Goal: Information Seeking & Learning: Compare options

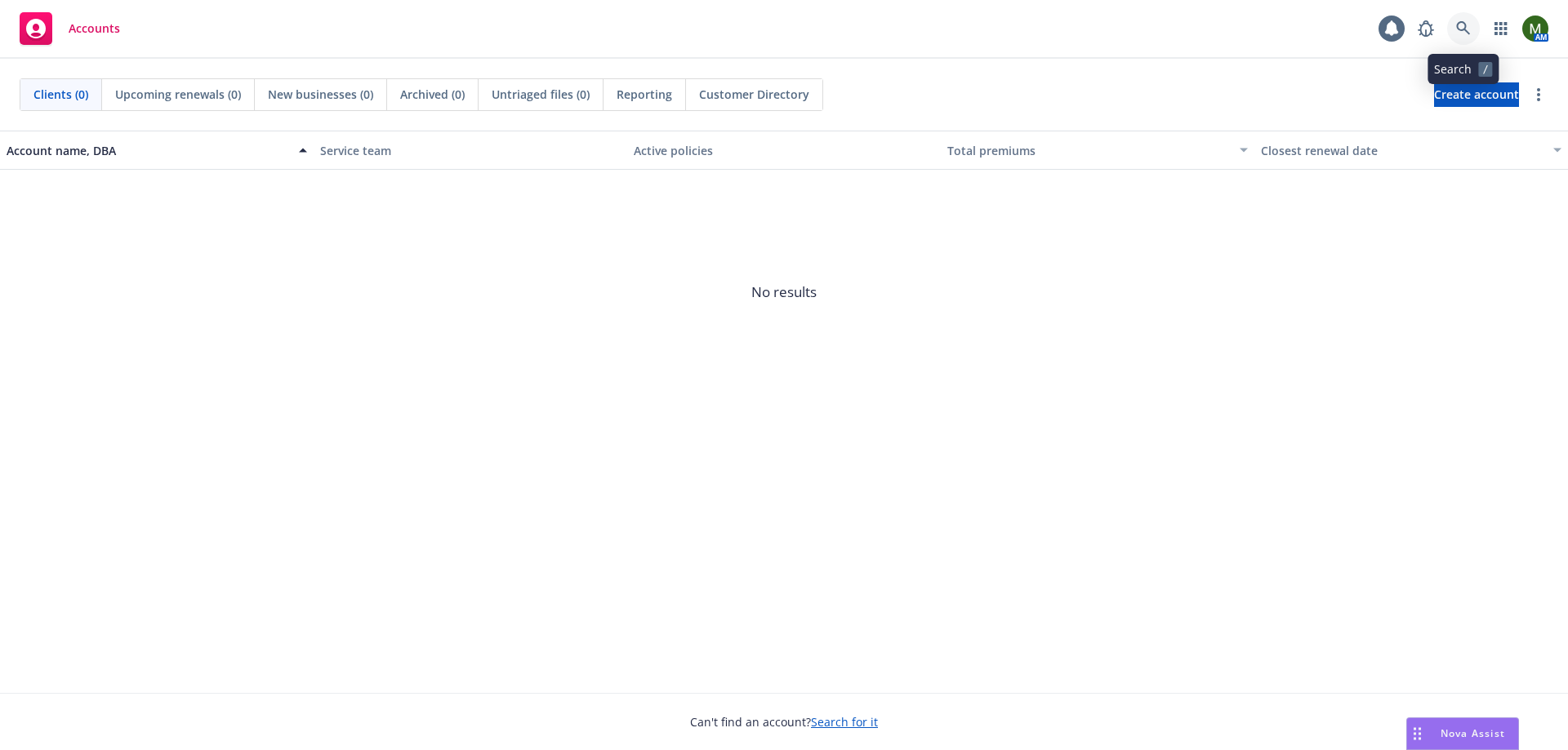
click at [1460, 27] on icon at bounding box center [1463, 28] width 15 height 15
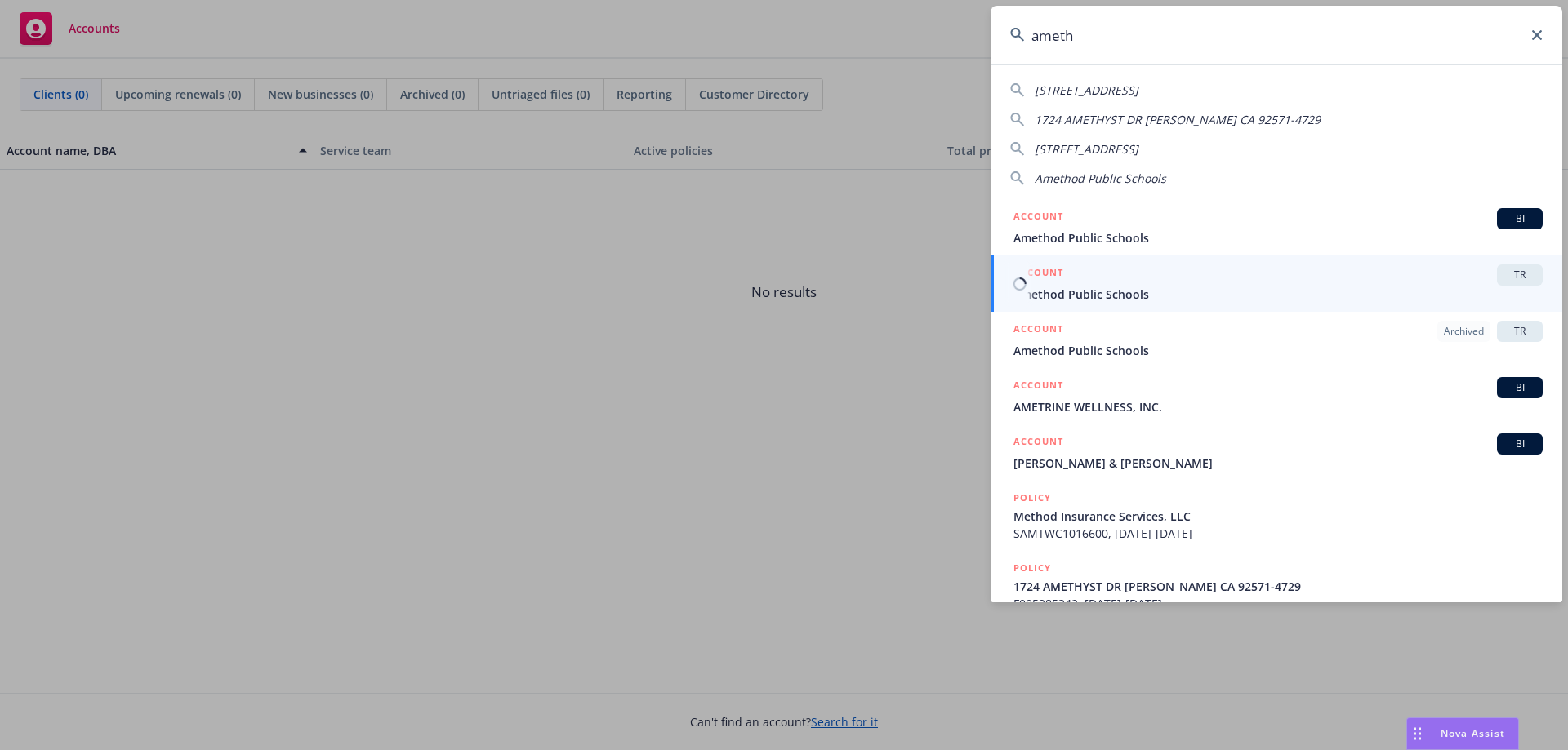
type input "ameth"
click at [1122, 288] on span "Amethod Public Schools" at bounding box center [1277, 293] width 529 height 17
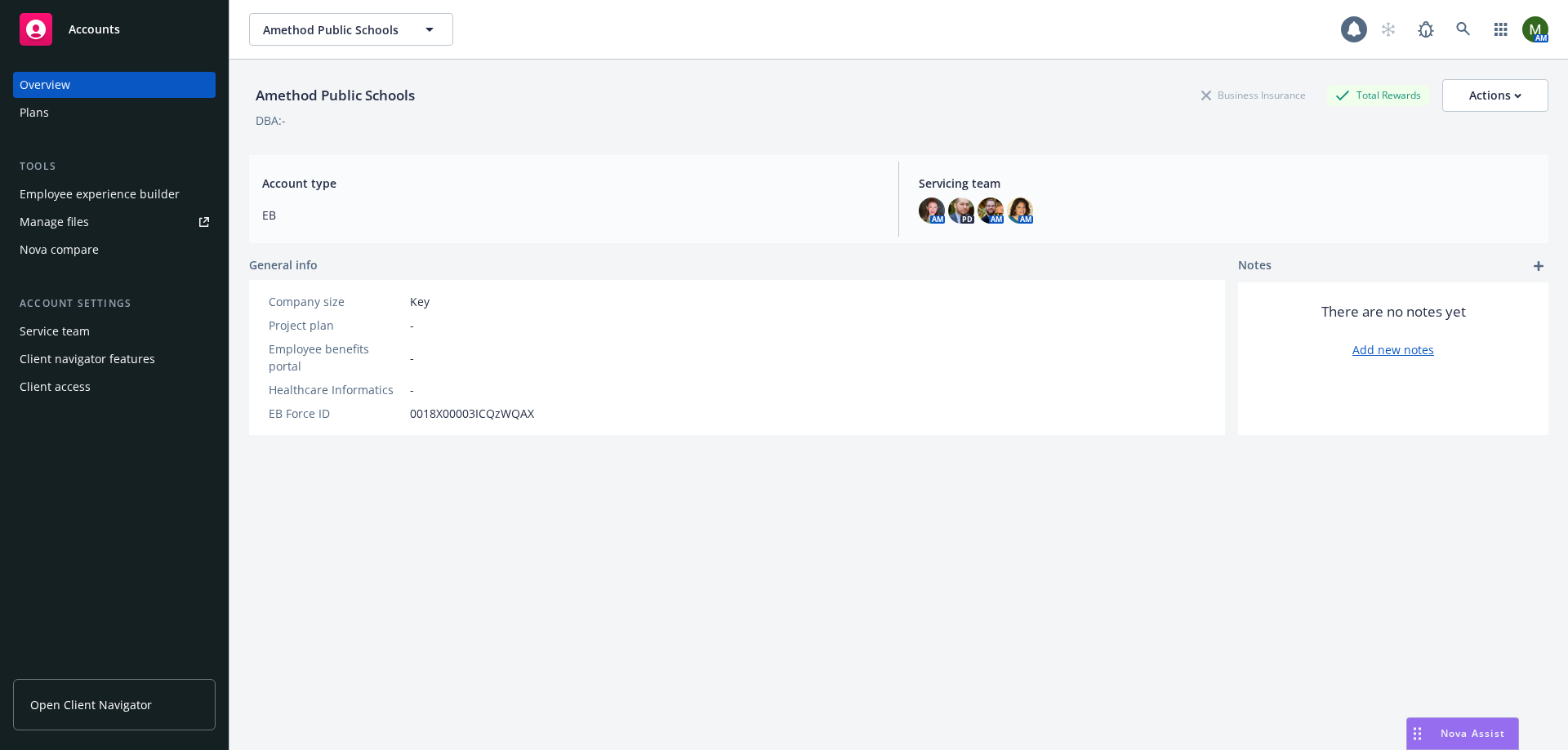
click at [102, 703] on span "Open Client Navigator" at bounding box center [91, 704] width 121 height 17
click at [108, 226] on link "Manage files" at bounding box center [114, 222] width 203 height 26
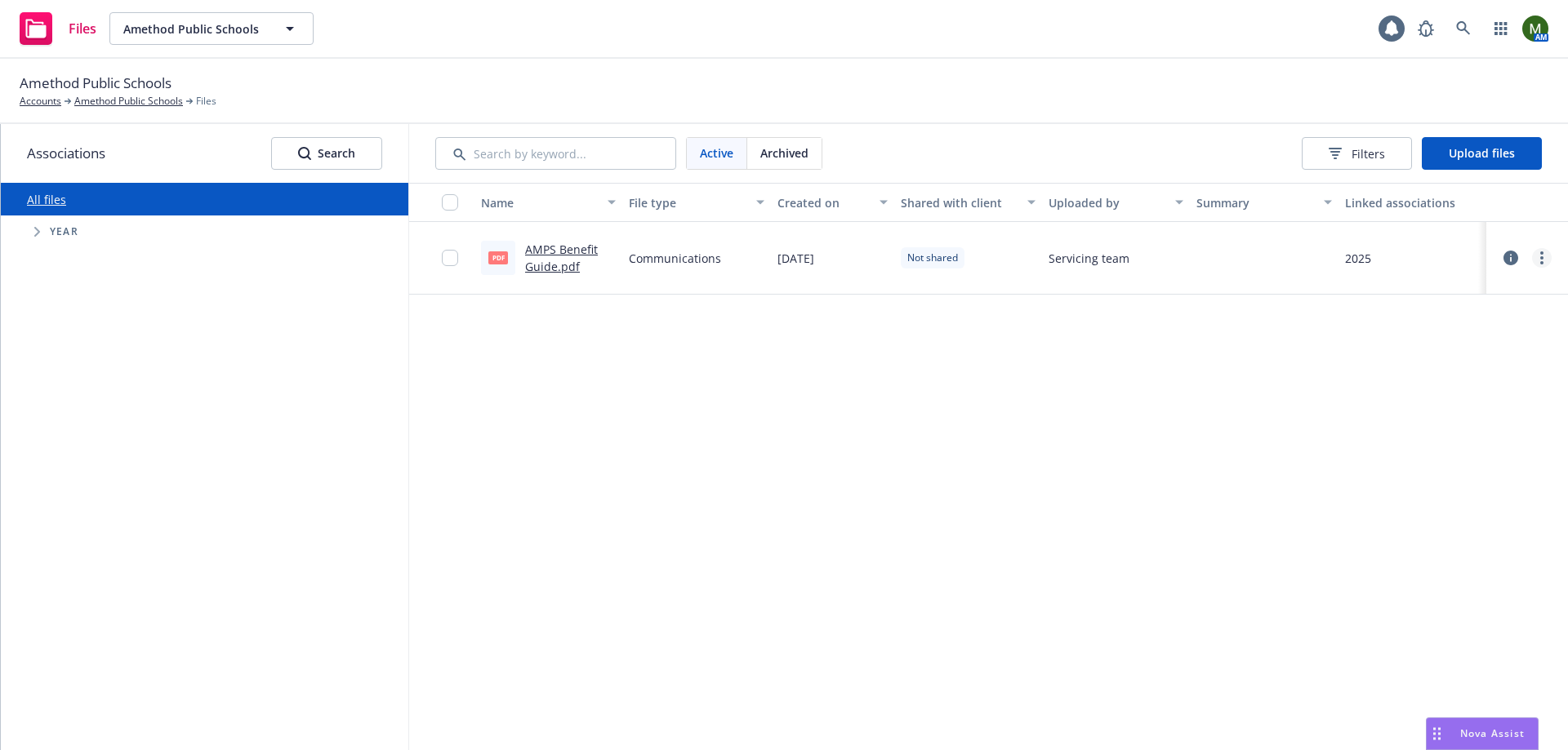
click at [1544, 261] on link "more" at bounding box center [1542, 258] width 20 height 20
click at [1066, 439] on div "Name File type Created on Shared with client Uploaded by Summary Linked associa…" at bounding box center [988, 467] width 1159 height 567
click at [1547, 257] on link "more" at bounding box center [1542, 258] width 20 height 20
click at [1514, 290] on link "Share with client" at bounding box center [1469, 291] width 162 height 33
click at [38, 232] on icon "Tree Example" at bounding box center [37, 232] width 7 height 10
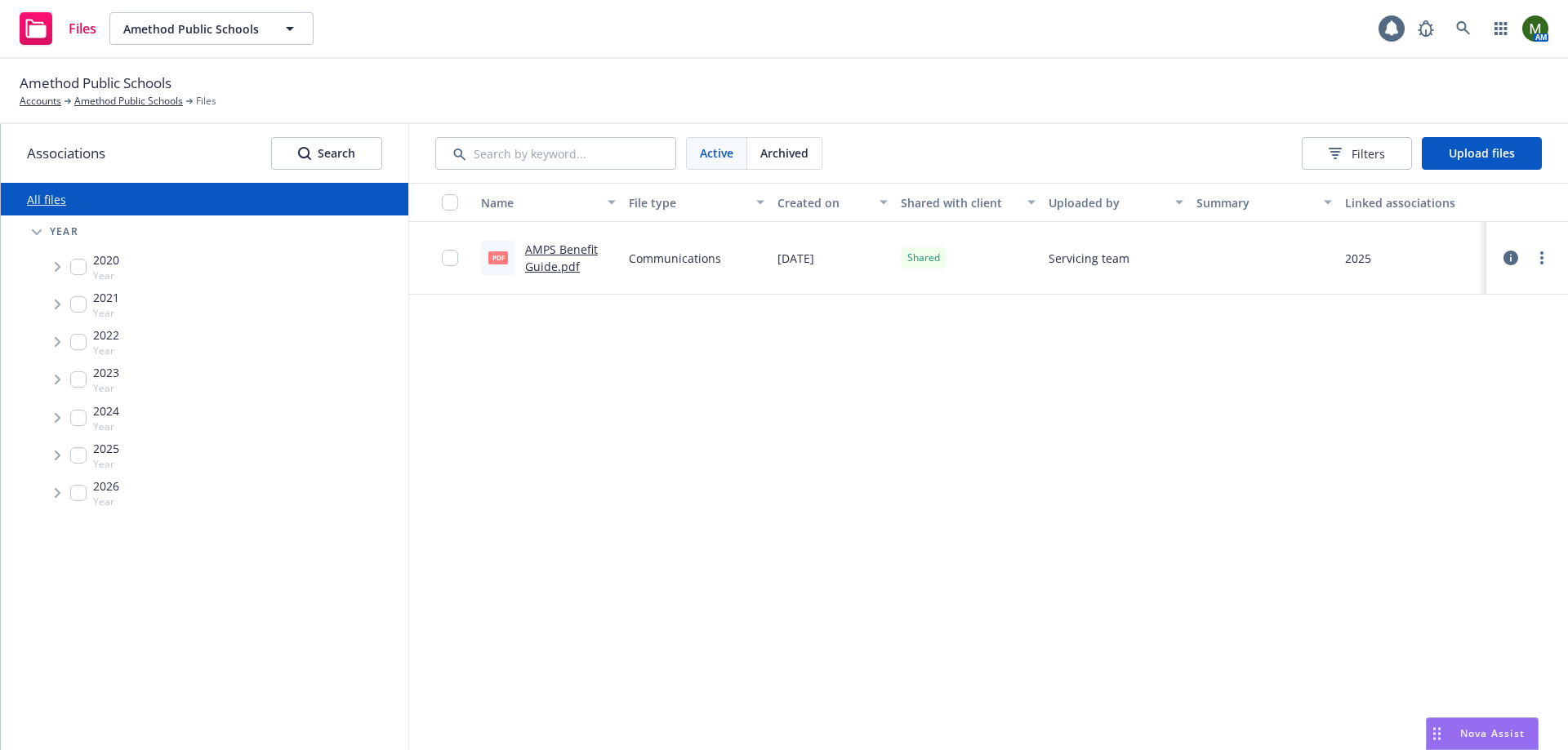
click at [62, 493] on span "Tree Example" at bounding box center [57, 493] width 26 height 26
click at [718, 496] on div "Name File type Created on Shared with client Uploaded by Summary Linked associa…" at bounding box center [988, 467] width 1159 height 567
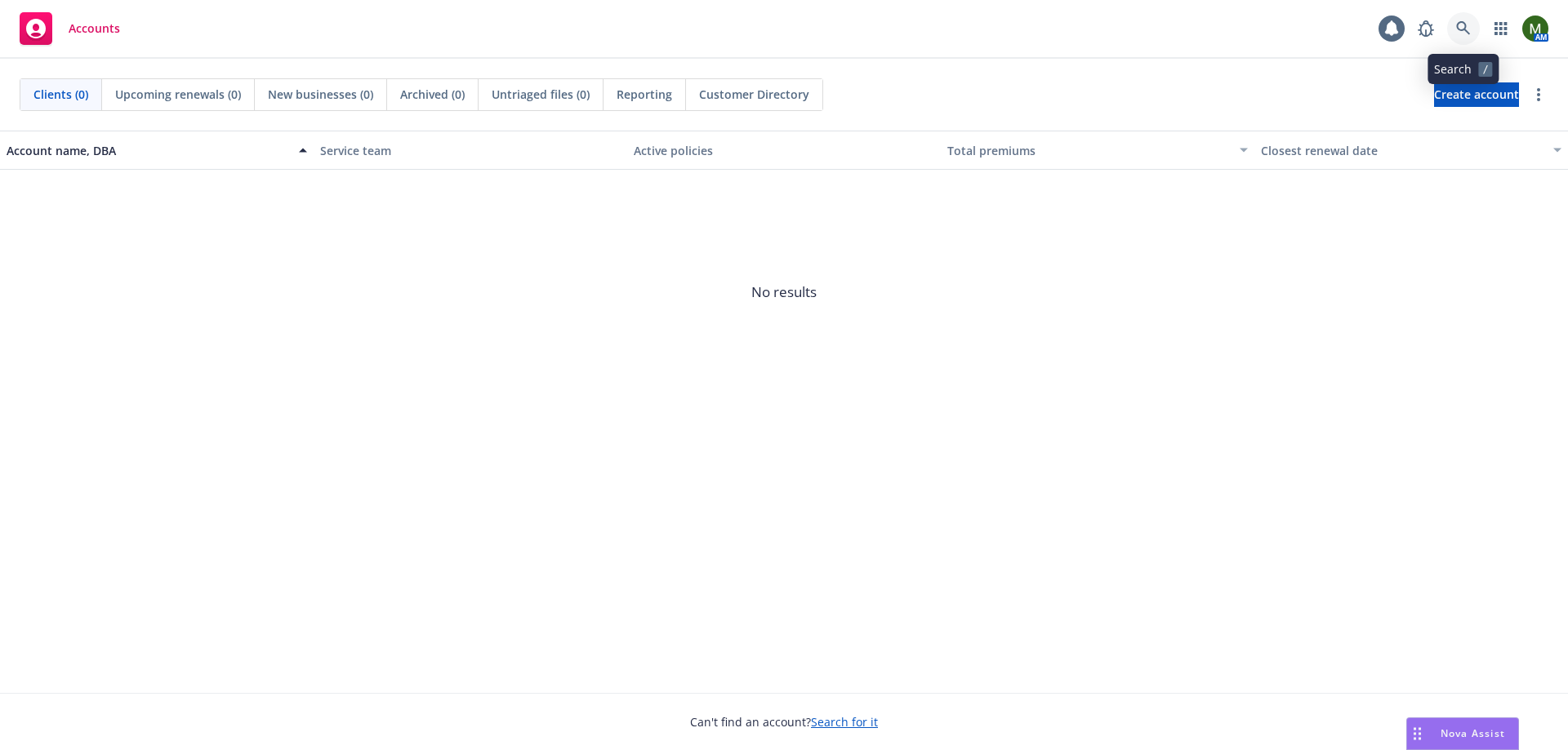
click at [1466, 30] on icon at bounding box center [1463, 28] width 15 height 15
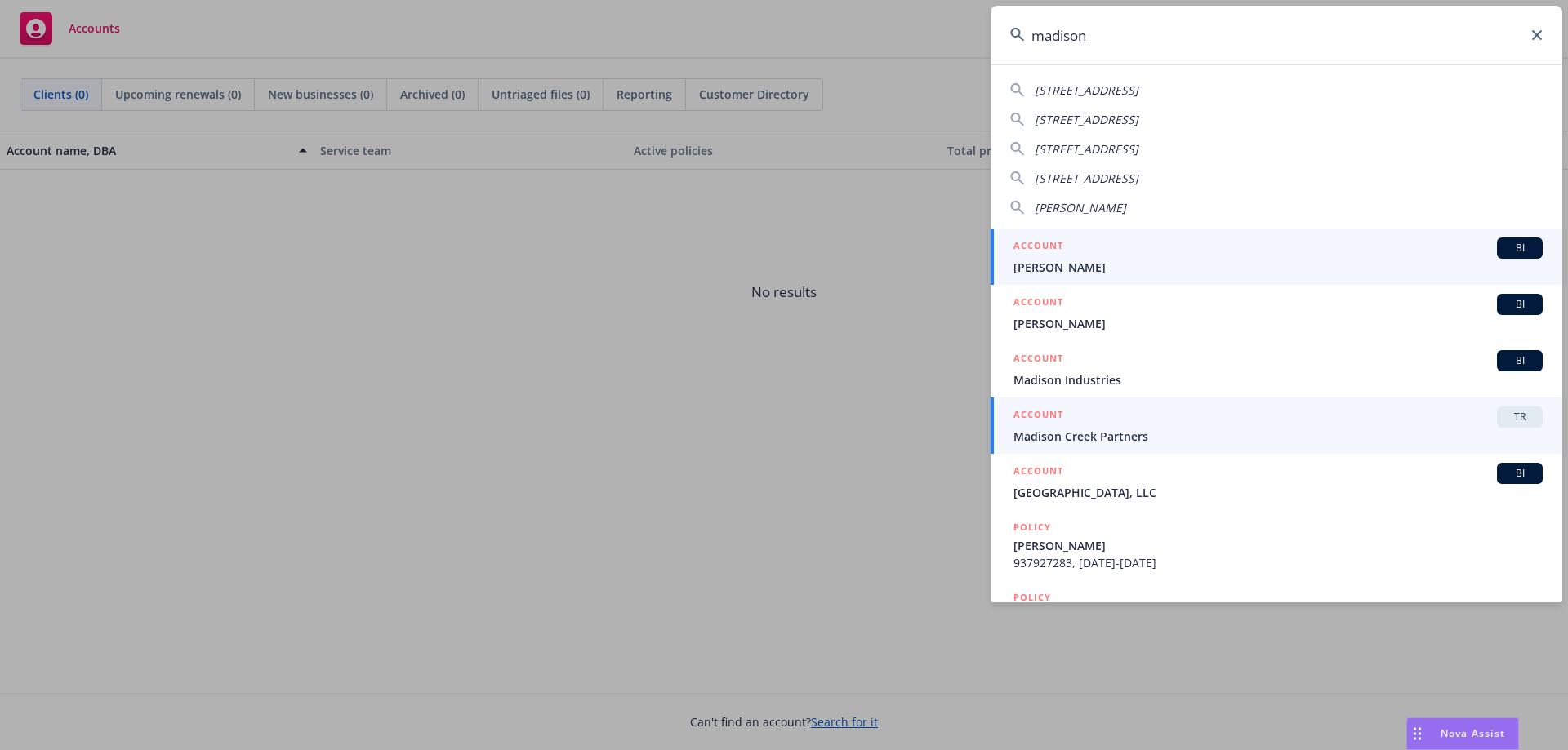
type input "madison"
click at [1157, 445] on link "ACCOUNT TR Madison Creek Partners" at bounding box center [1275, 426] width 571 height 57
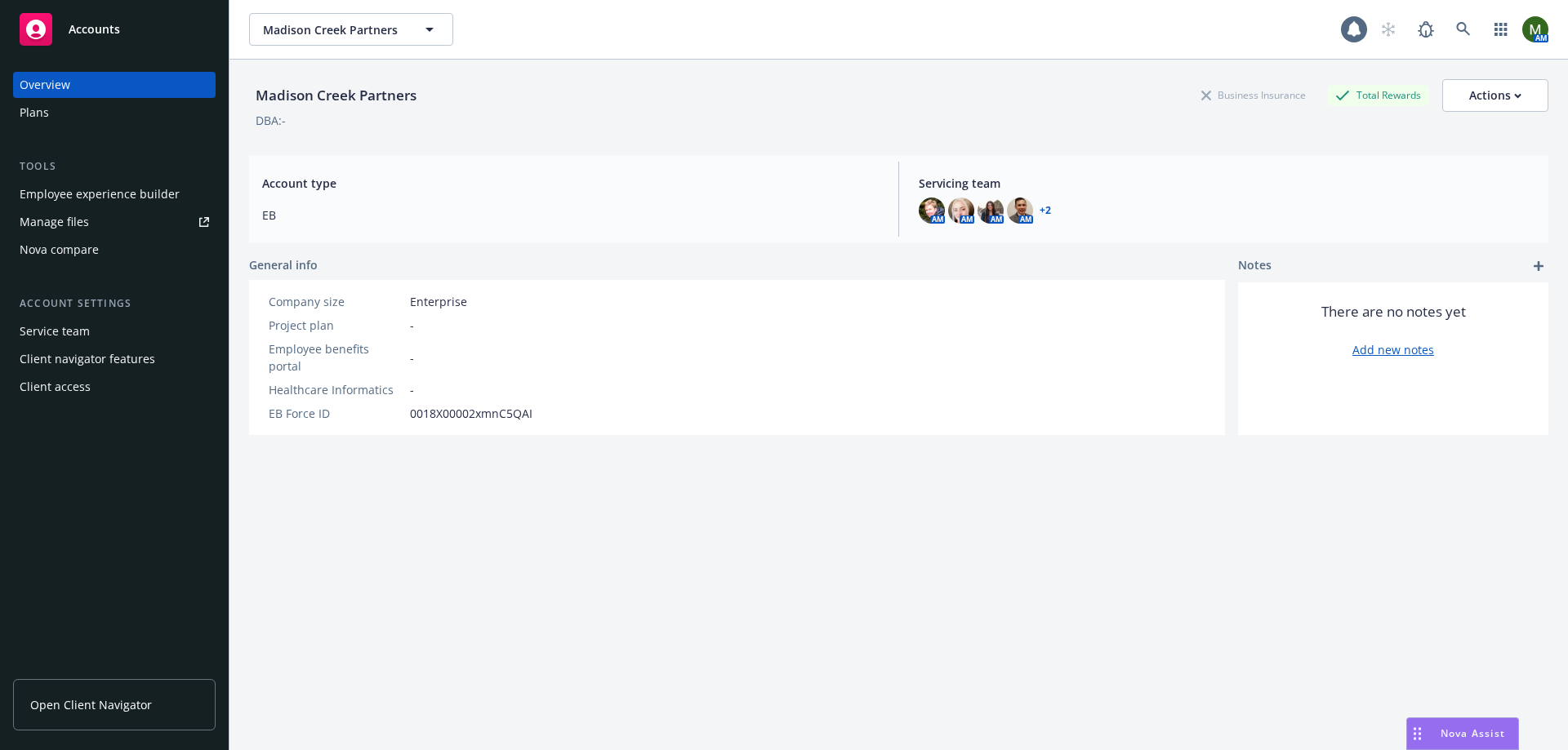
click at [121, 192] on div "Employee experience builder" at bounding box center [99, 194] width 160 height 26
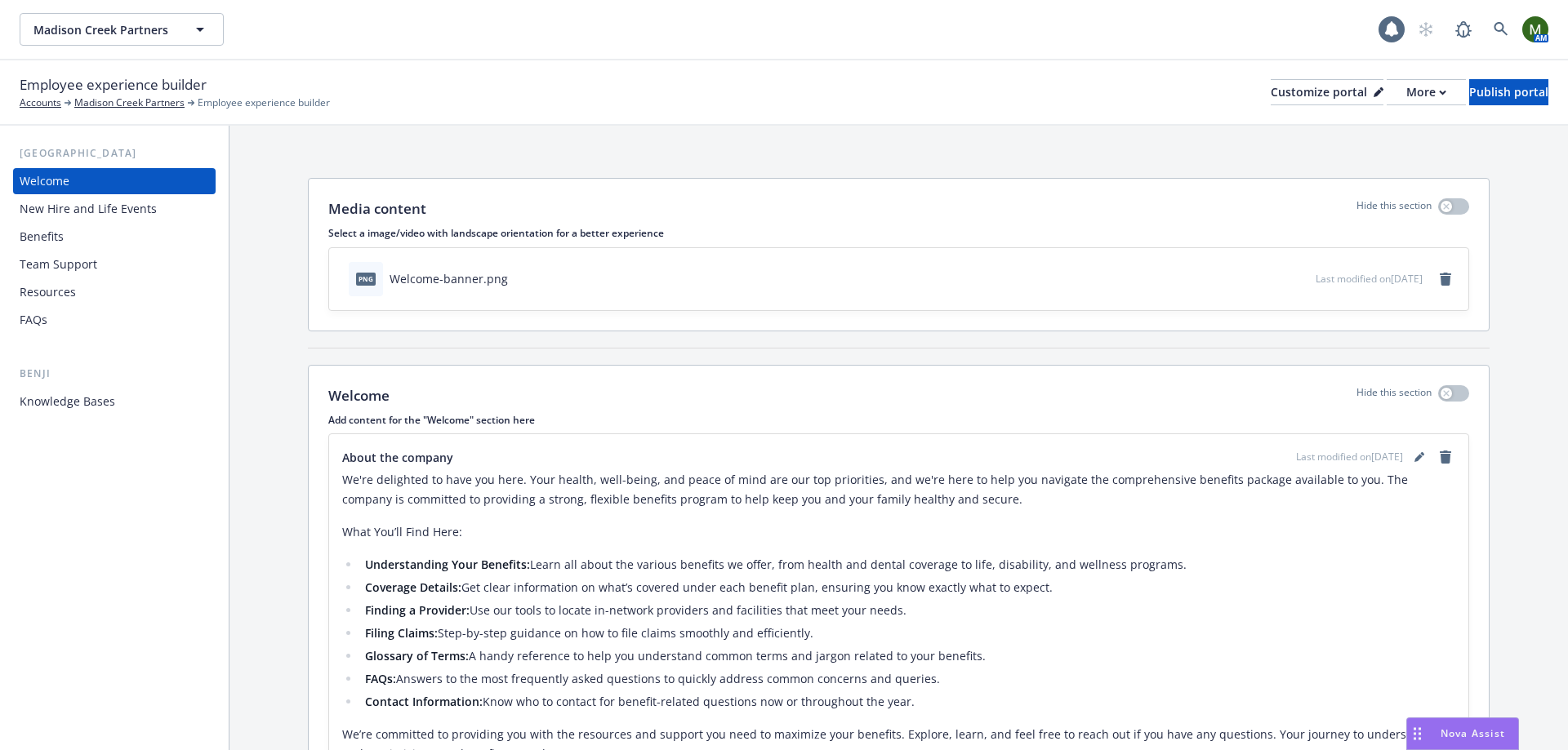
click at [114, 231] on div "Benefits" at bounding box center [114, 237] width 189 height 26
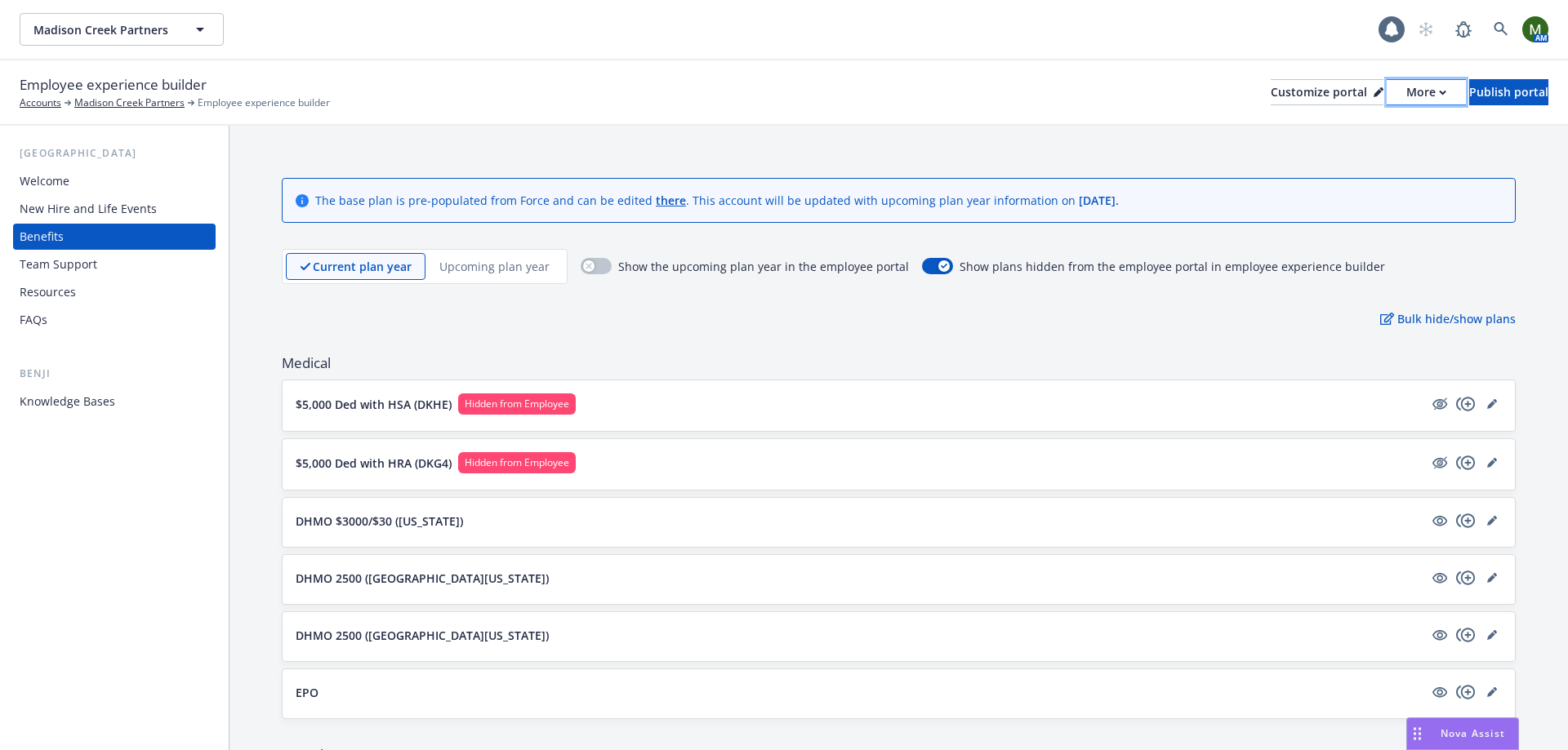
click at [1406, 94] on div "More" at bounding box center [1426, 92] width 40 height 25
click at [1023, 71] on div "Employee experience builder Accounts Madison Creek Partners Employee experience…" at bounding box center [784, 94] width 1568 height 66
click at [1430, 403] on icon "hidden" at bounding box center [1440, 404] width 20 height 20
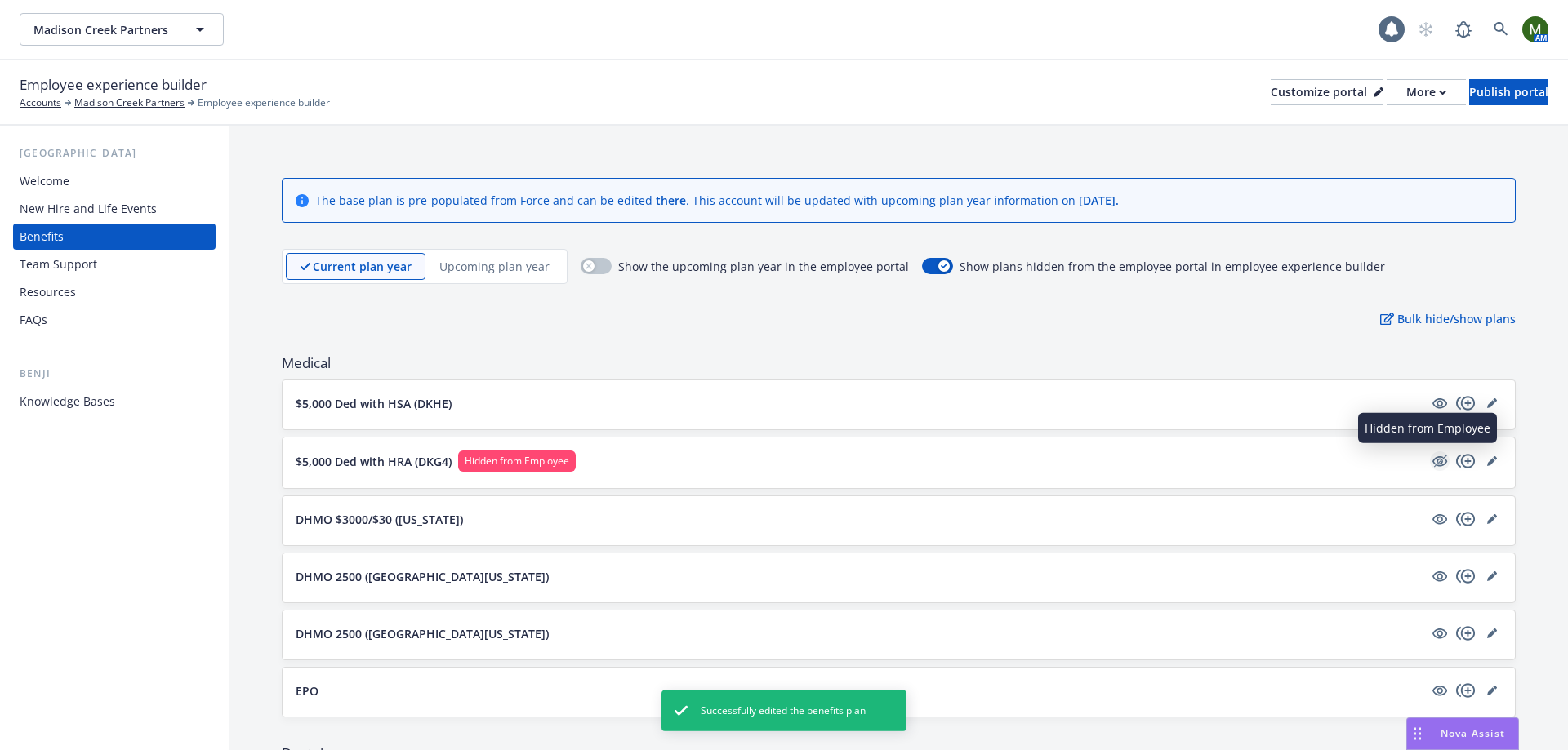
click at [1430, 457] on icon "hidden" at bounding box center [1440, 462] width 20 height 20
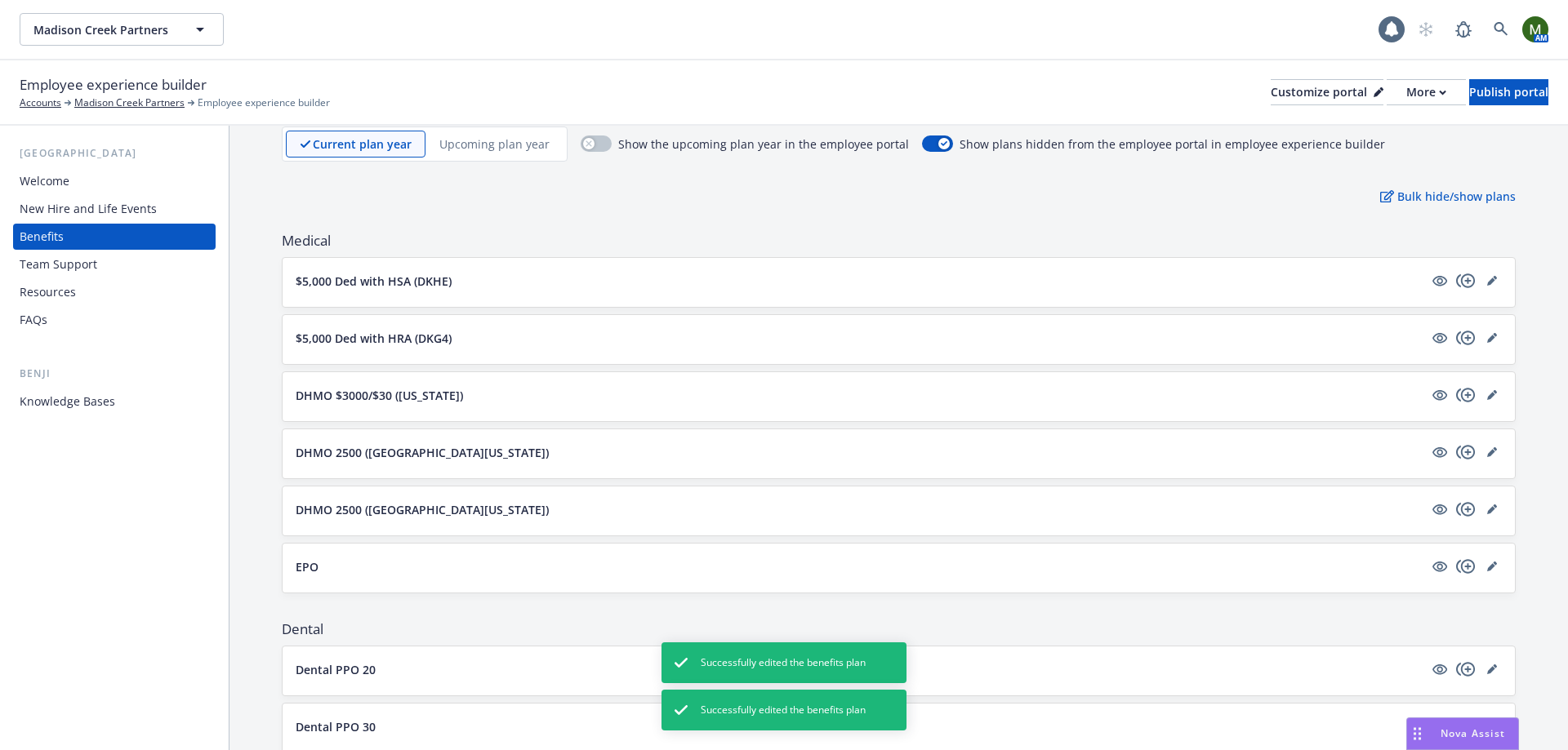
scroll to position [82, 0]
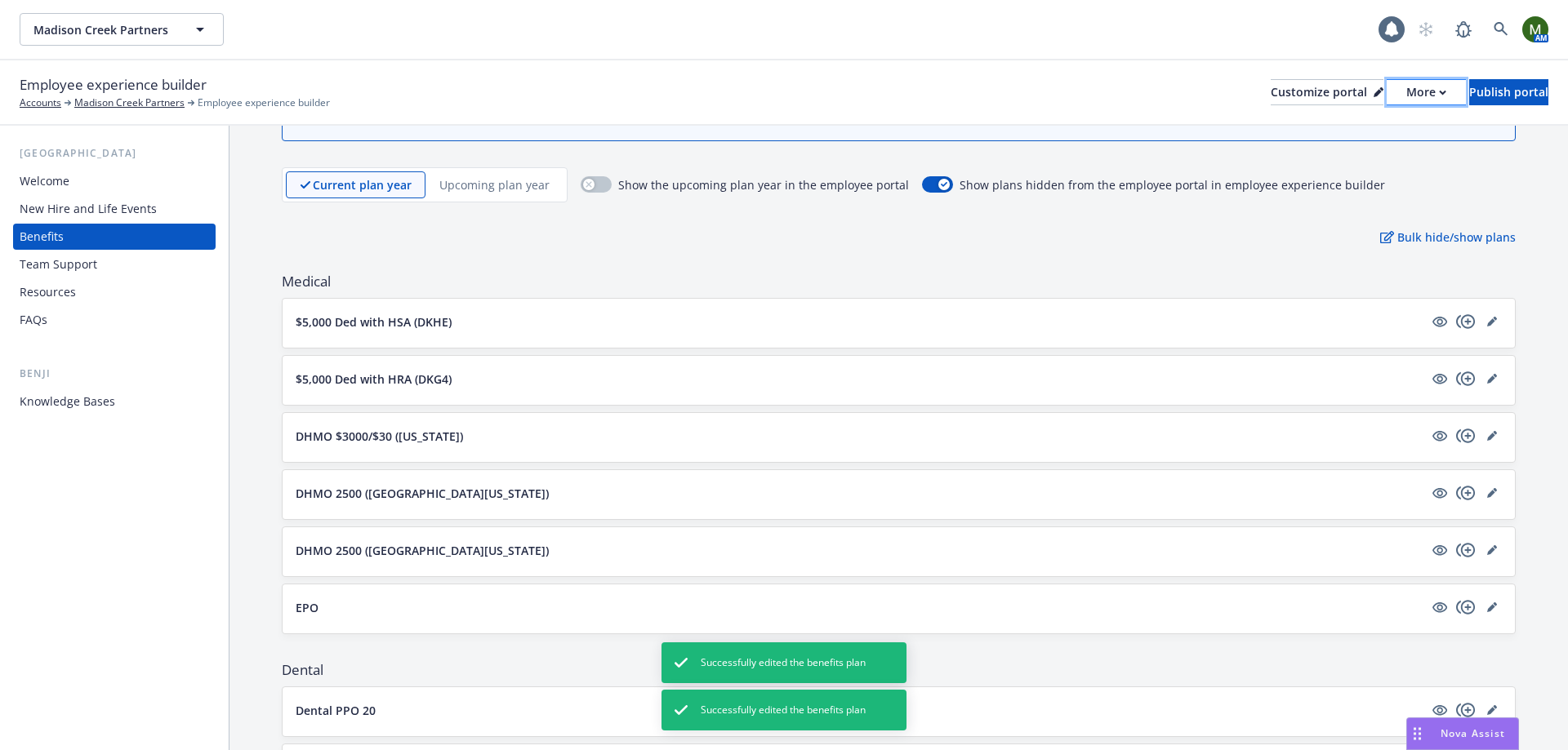
click at [1439, 94] on icon "button" at bounding box center [1442, 93] width 7 height 6
click at [1357, 131] on link "Copy preview link" at bounding box center [1338, 128] width 148 height 33
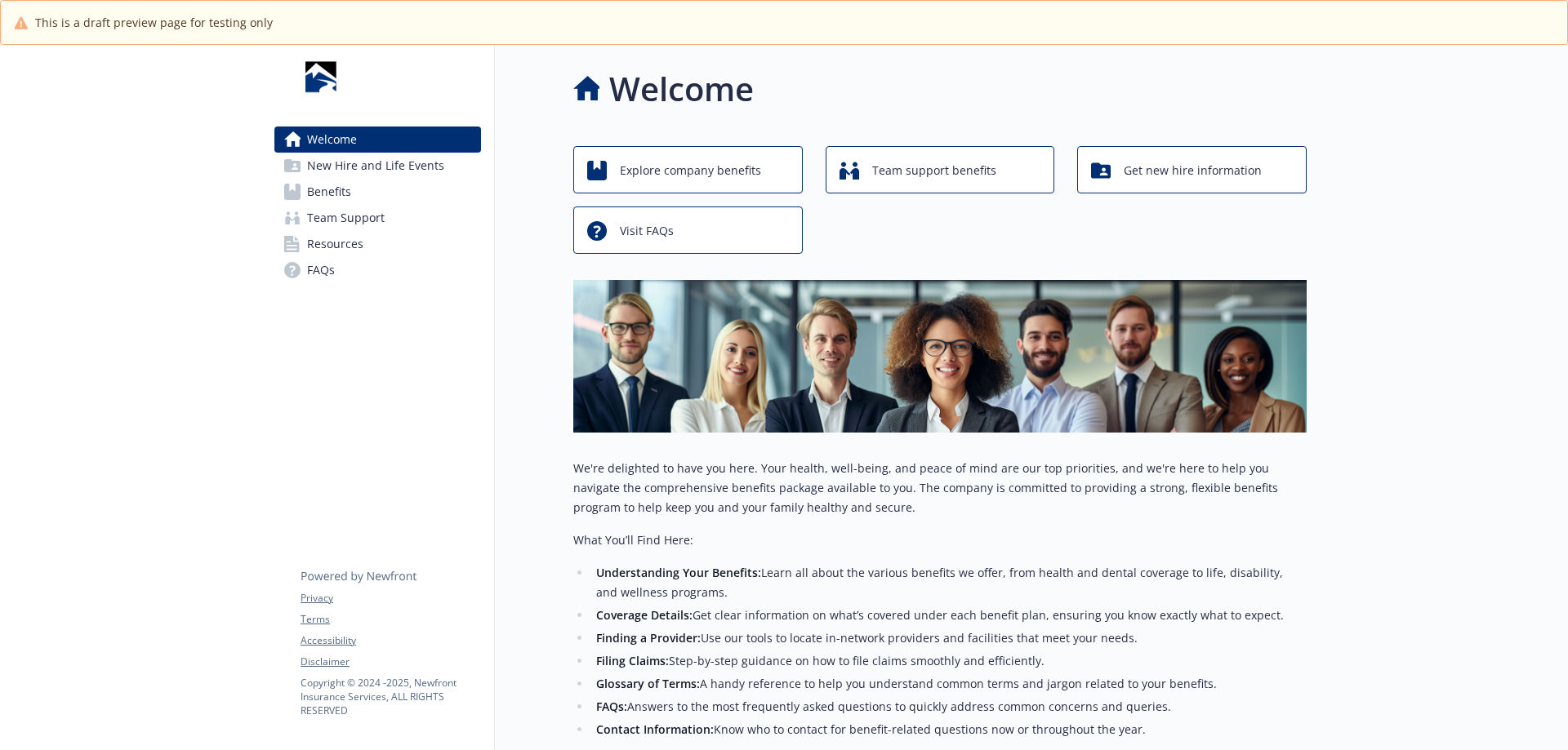
click at [364, 187] on link "Benefits" at bounding box center [378, 192] width 207 height 26
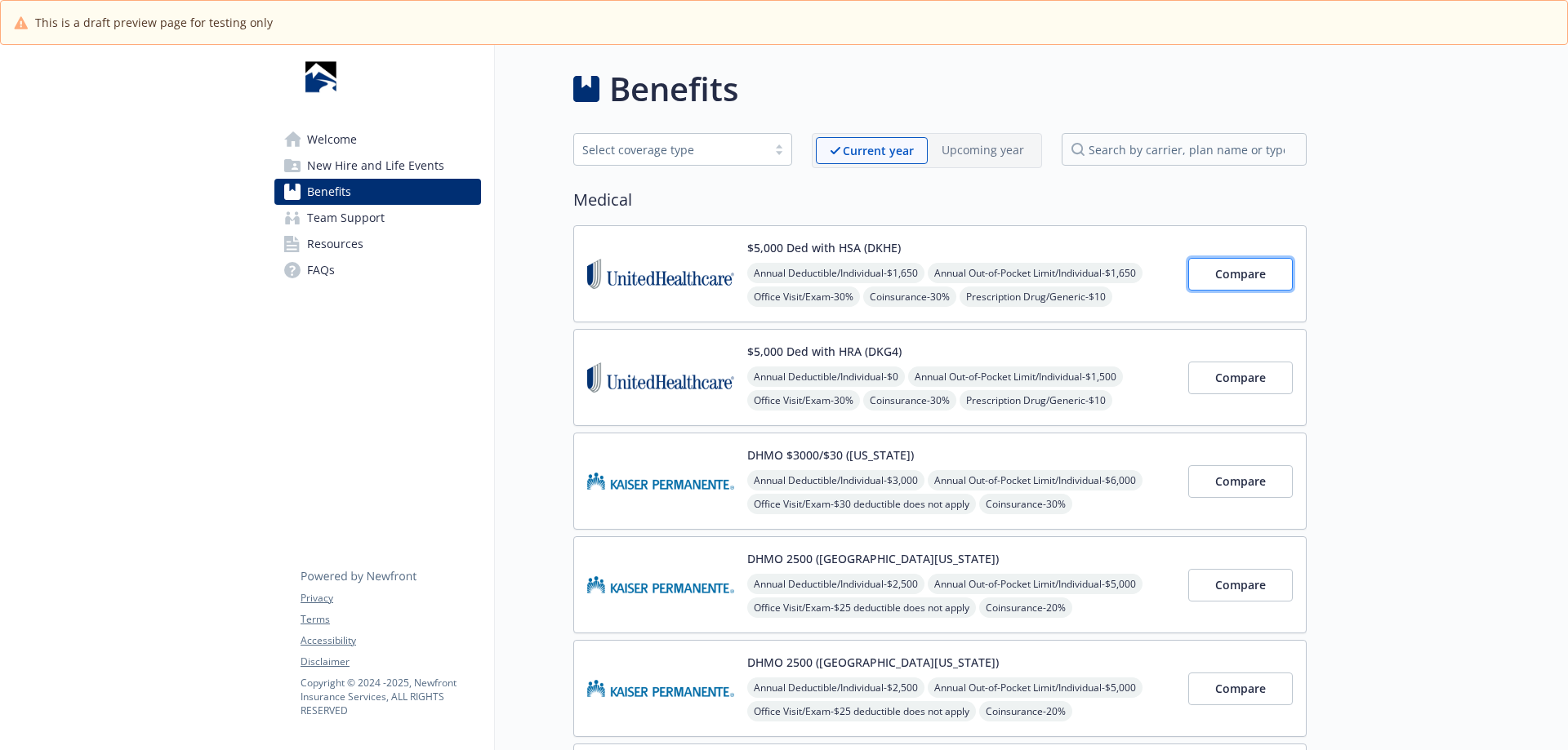
click at [1242, 276] on span "Compare" at bounding box center [1240, 275] width 51 height 16
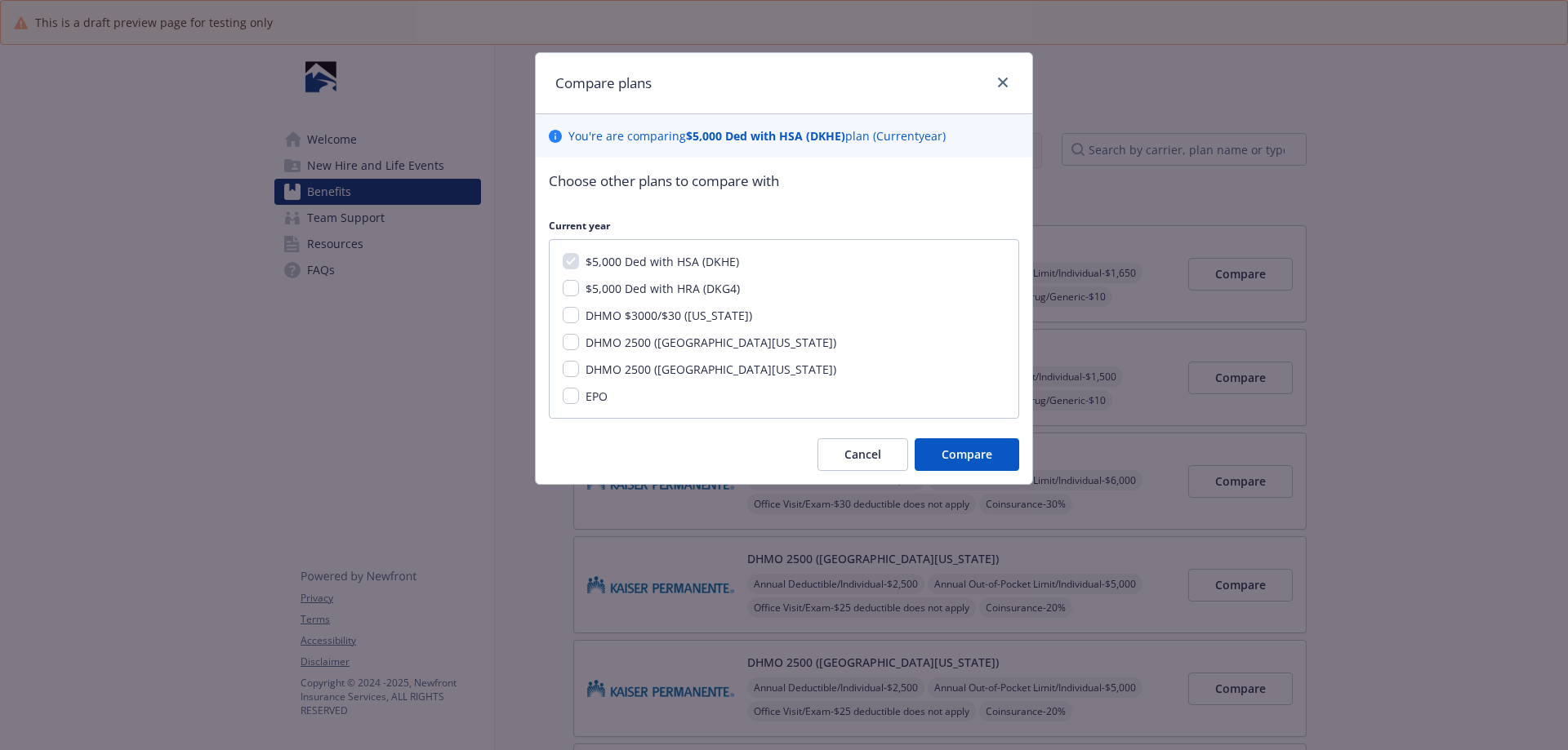
click at [700, 288] on span "$5,000 Ded with HRA (DKG4)" at bounding box center [662, 288] width 154 height 16
click at [579, 288] on input "$5,000 Ded with HRA (DKG4)" at bounding box center [570, 287] width 16 height 16
checkbox input "true"
click at [986, 455] on span "Compare" at bounding box center [966, 455] width 51 height 16
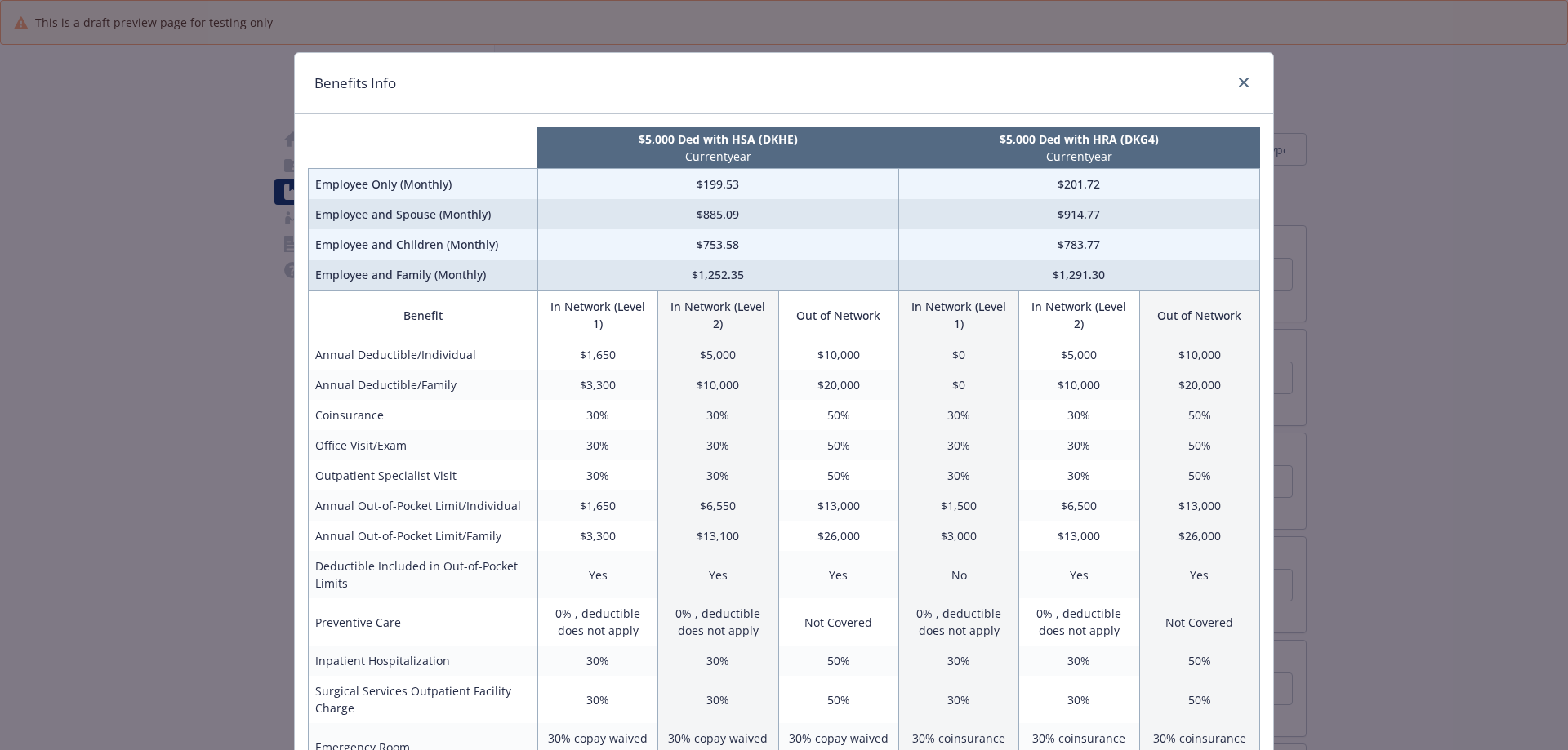
click at [94, 167] on div "Benefits Info $5,000 Ded with HSA (DKHE) Current year $5,000 Ded with HRA (DKG4…" at bounding box center [784, 375] width 1568 height 750
click at [1239, 87] on icon "close" at bounding box center [1244, 83] width 10 height 10
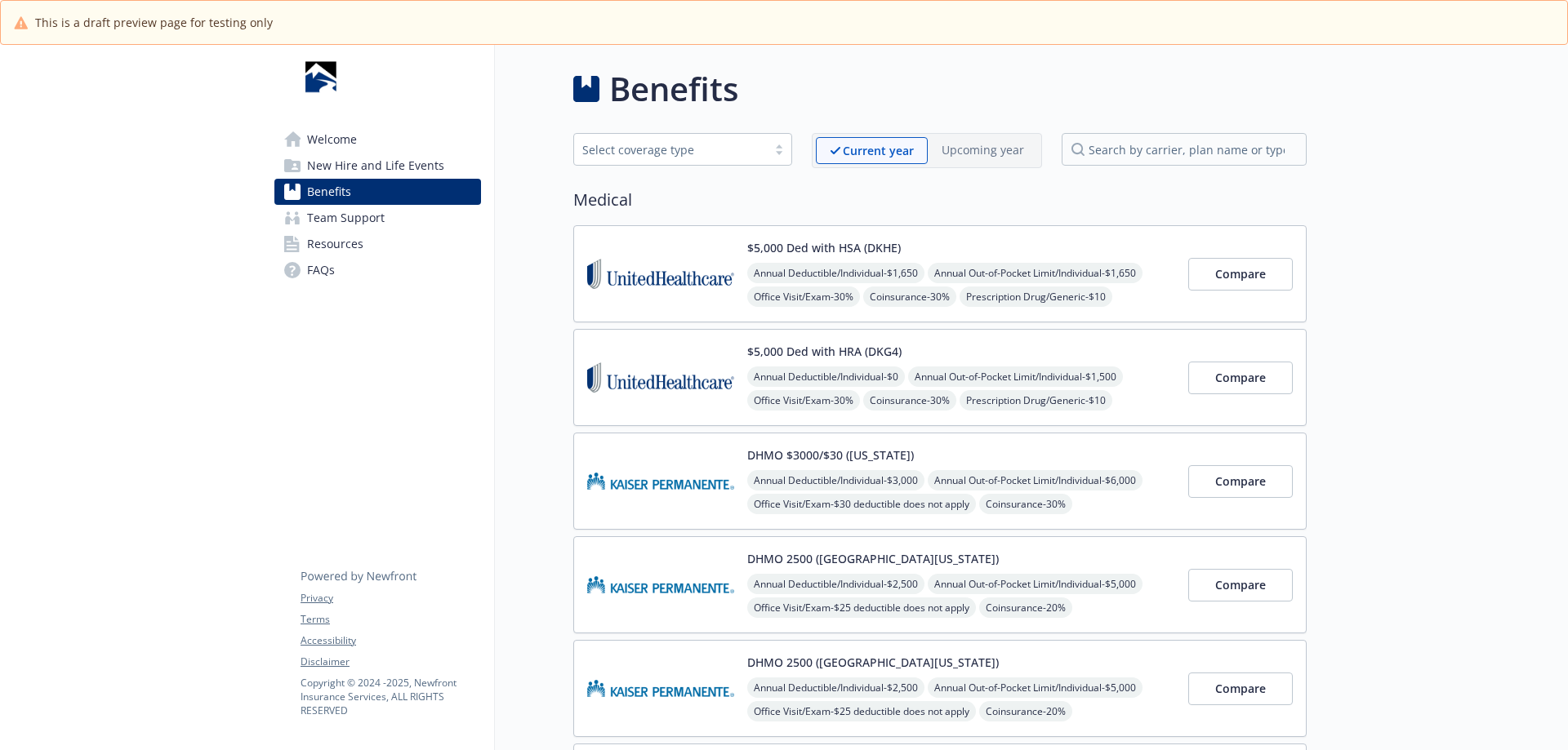
click at [672, 289] on img at bounding box center [661, 274] width 147 height 70
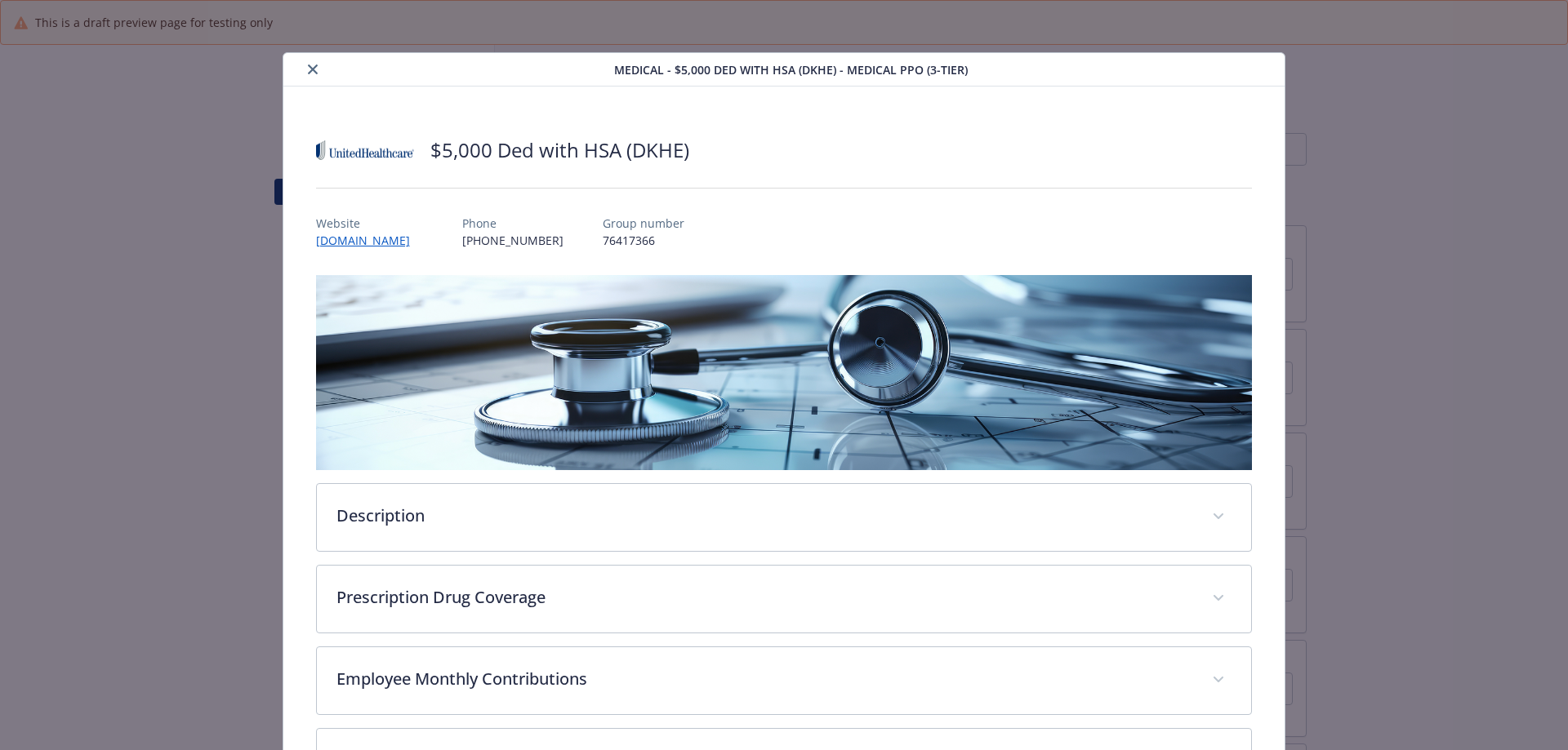
scroll to position [49, 0]
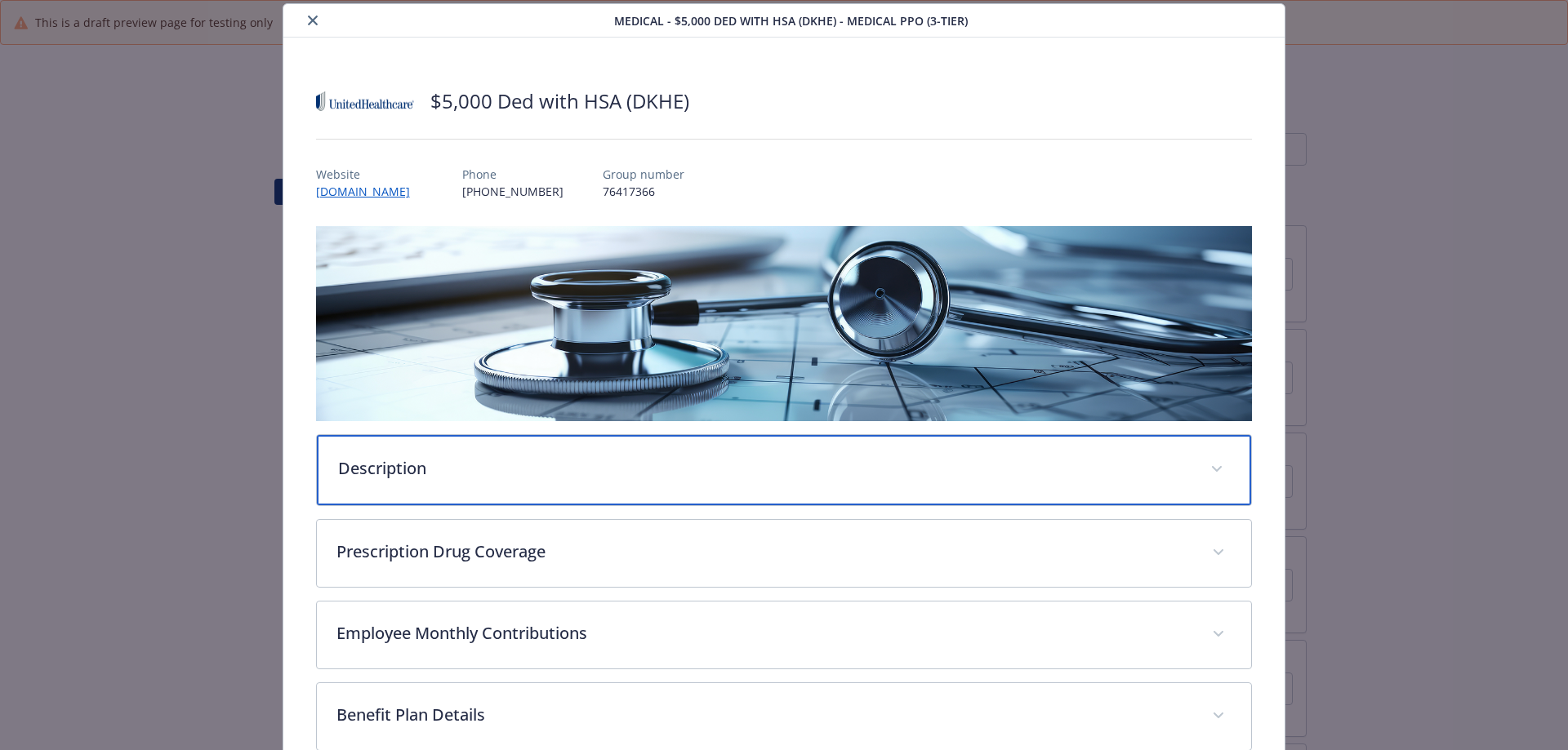
click at [592, 474] on p "Description" at bounding box center [765, 469] width 854 height 25
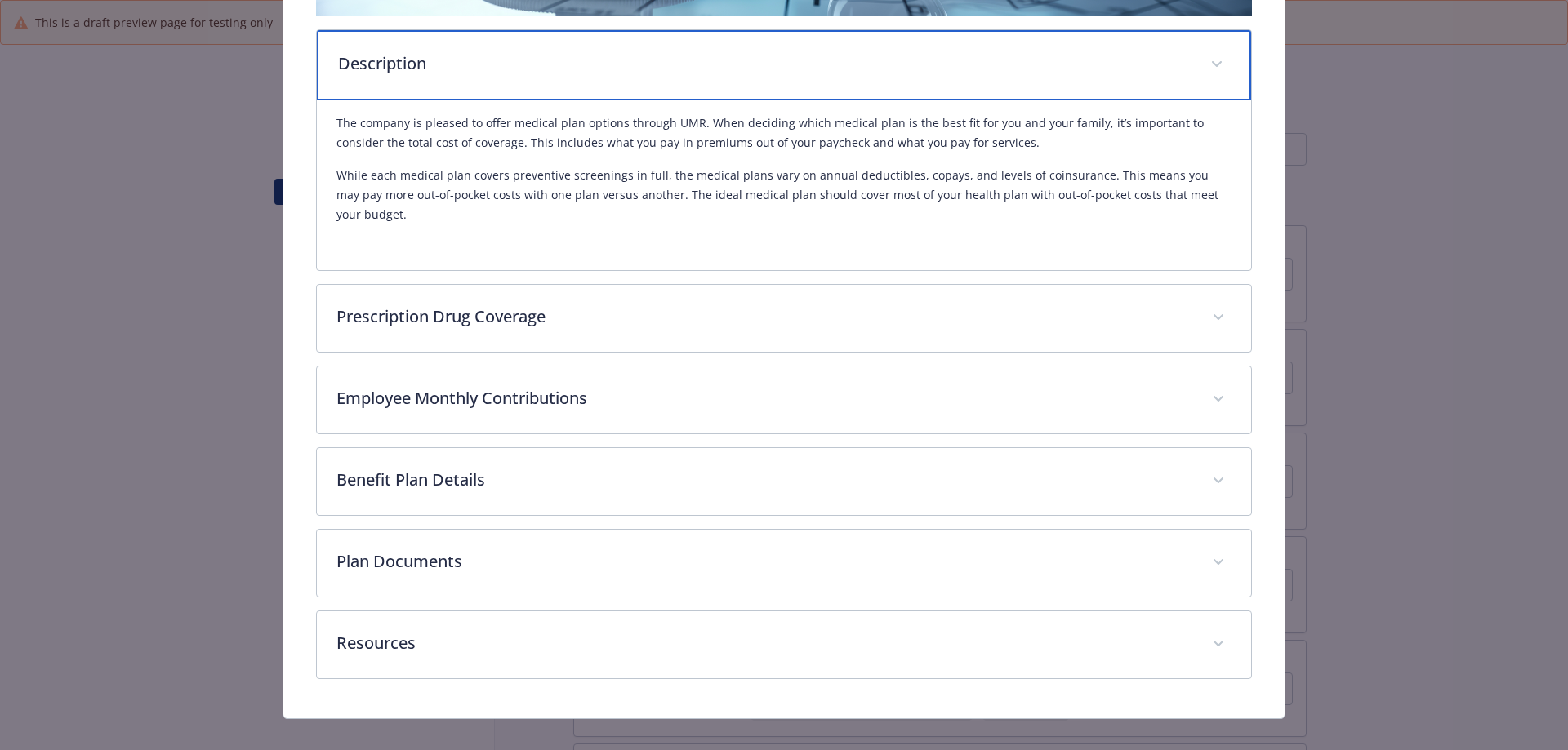
scroll to position [0, 0]
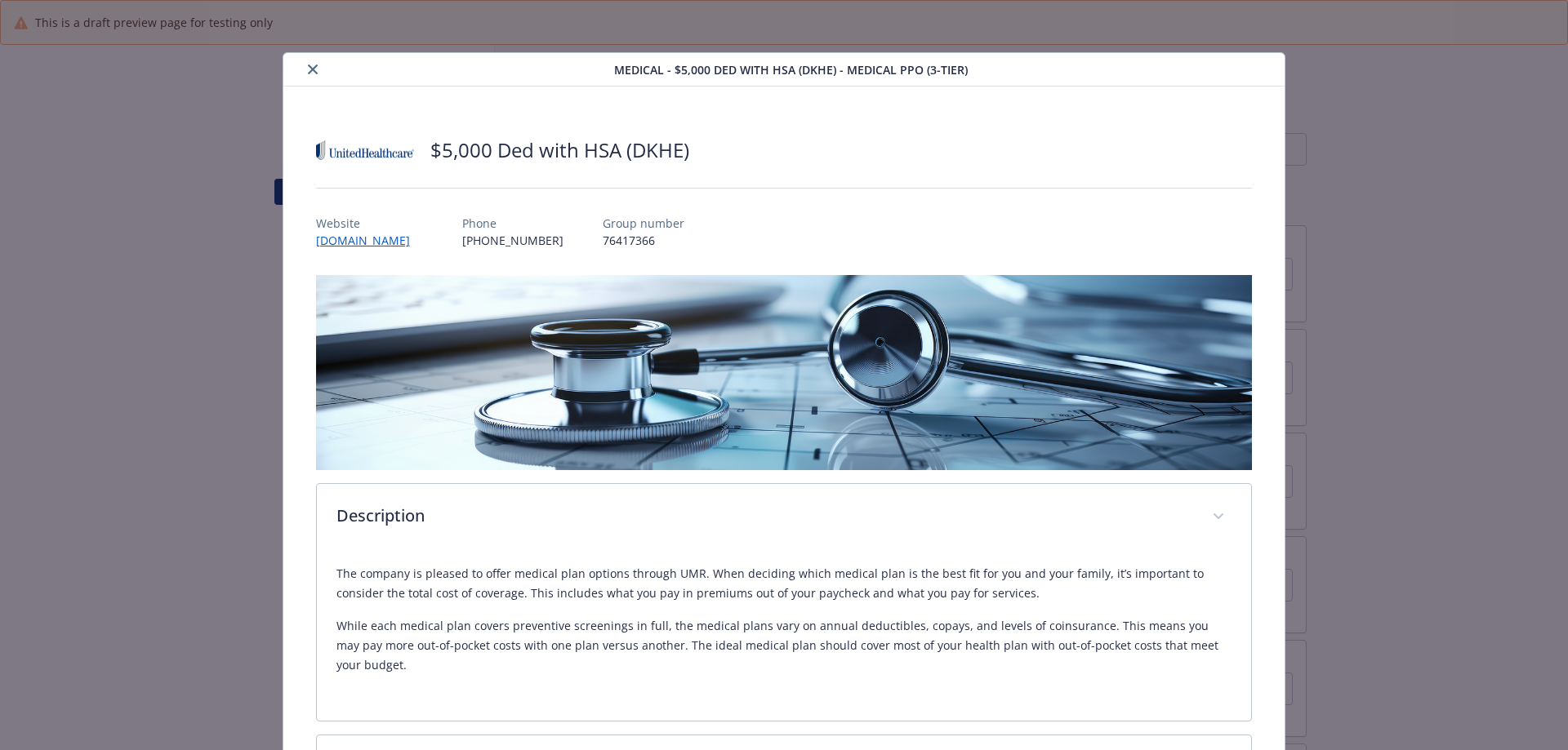
click at [314, 76] on button "close" at bounding box center [312, 70] width 20 height 20
